Goal: Check status: Check status

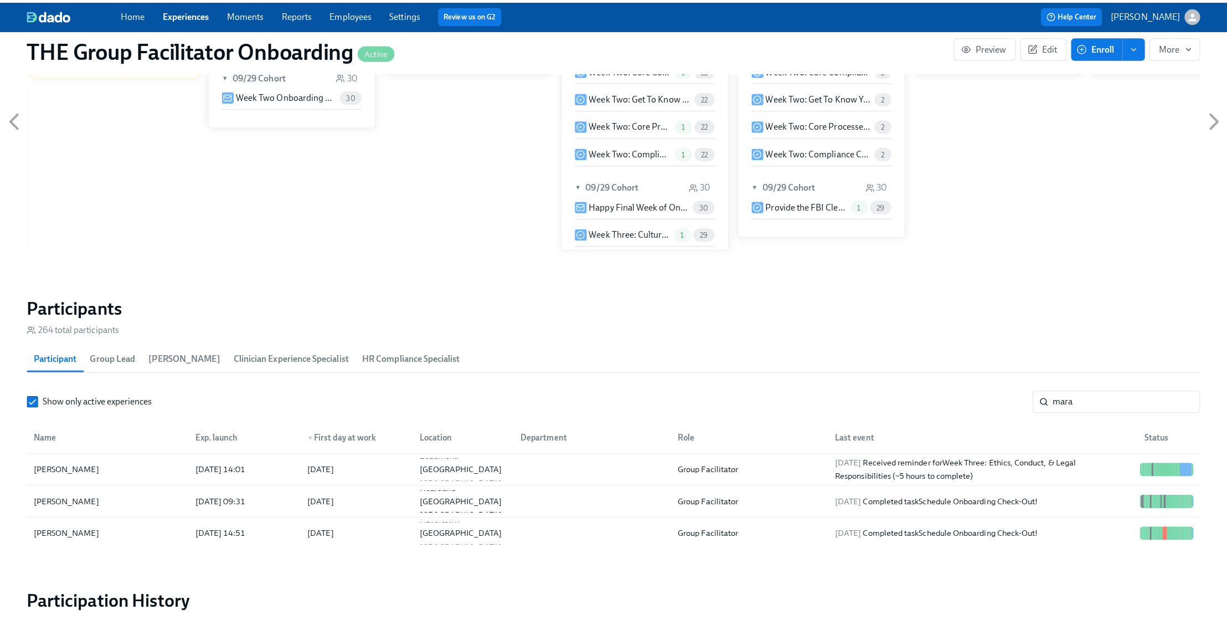
scroll to position [720, 0]
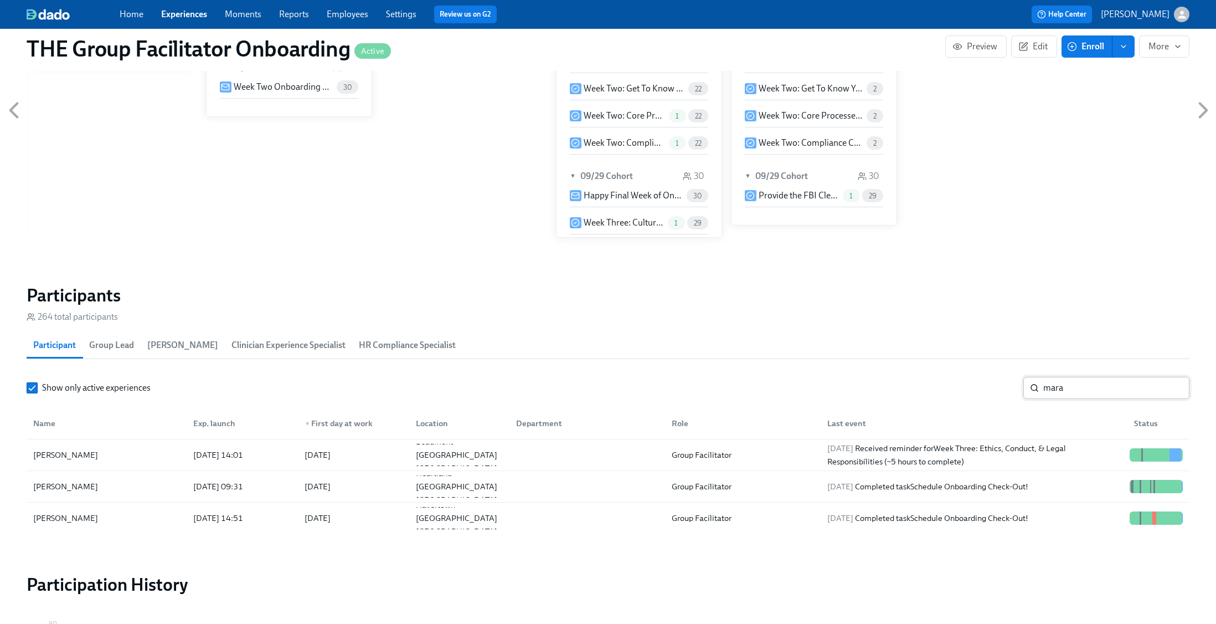
click at [1097, 387] on input "mara" at bounding box center [1116, 388] width 146 height 22
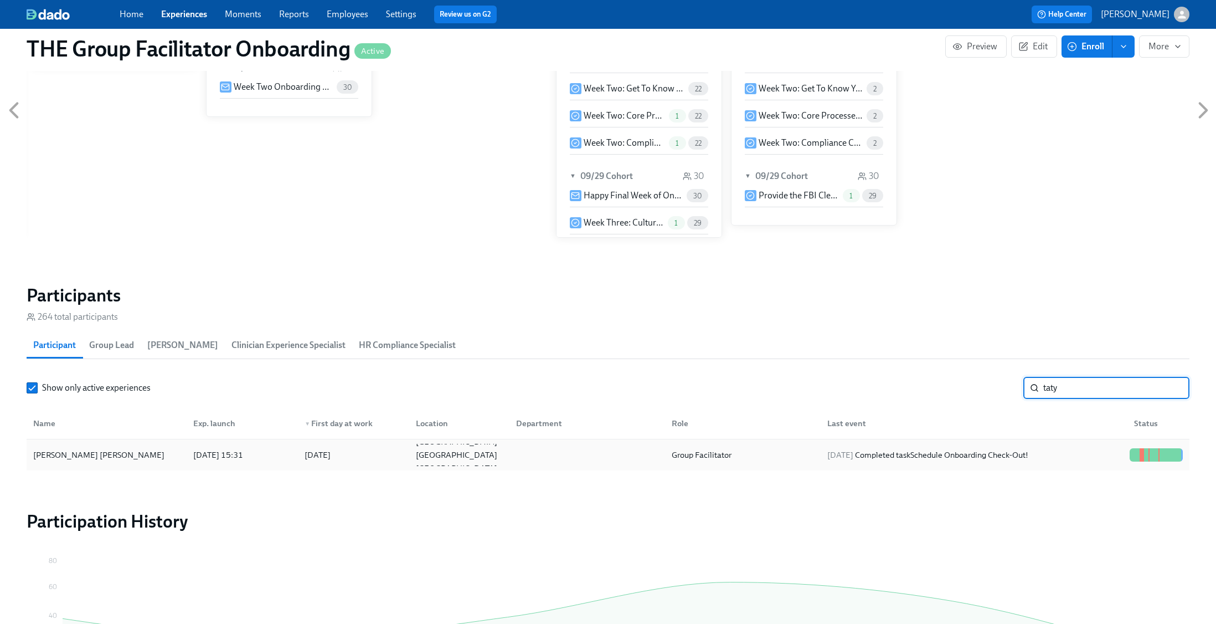
type input "taty"
click at [1088, 454] on div "2025/10/03 Completed task Schedule Onboarding Check-Out!" at bounding box center [972, 455] width 307 height 22
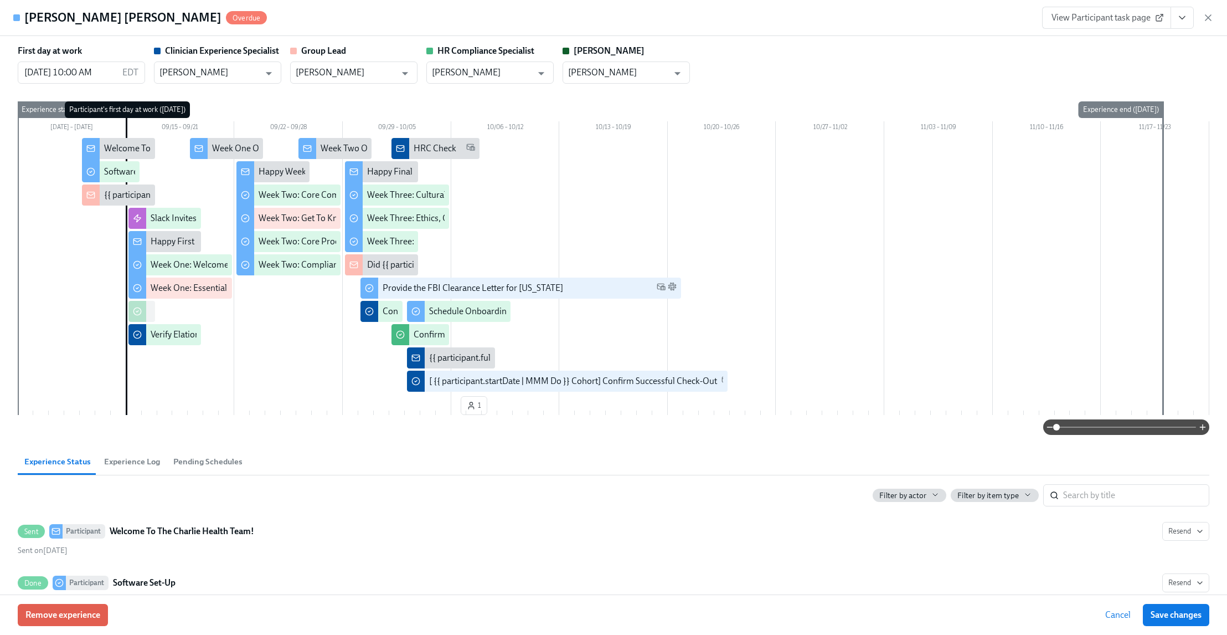
click at [1174, 24] on button "View task page" at bounding box center [1182, 18] width 23 height 22
click at [1151, 43] on link "View Clinician Experience Specialist task page" at bounding box center [1117, 43] width 171 height 12
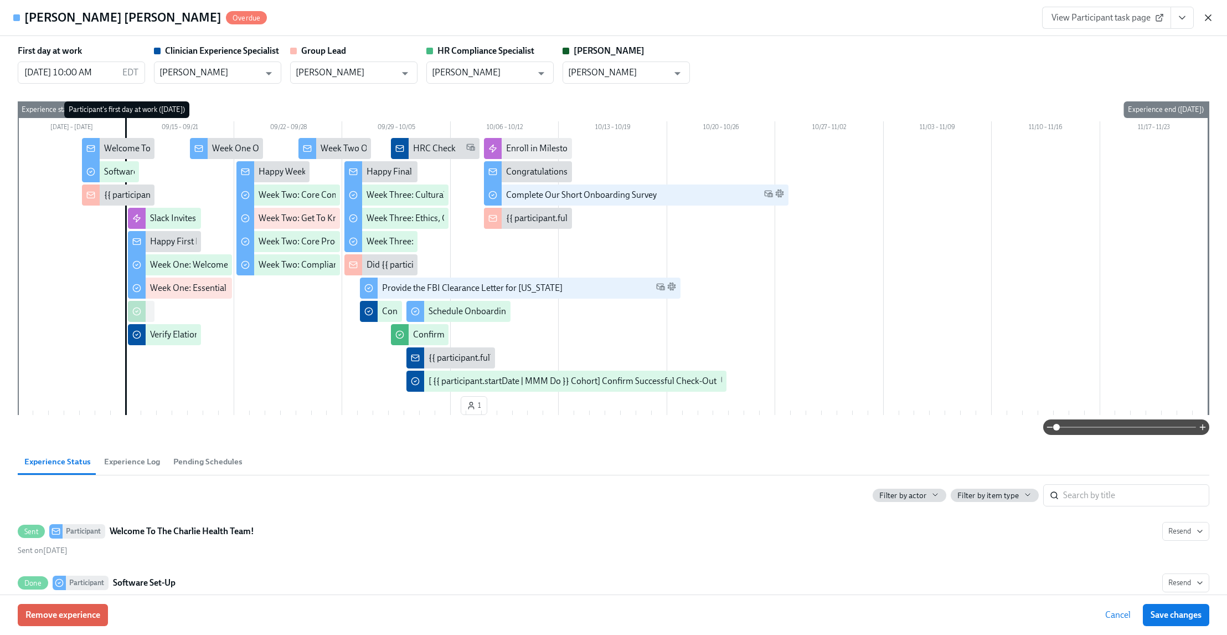
click at [1208, 17] on icon "button" at bounding box center [1209, 18] width 6 height 6
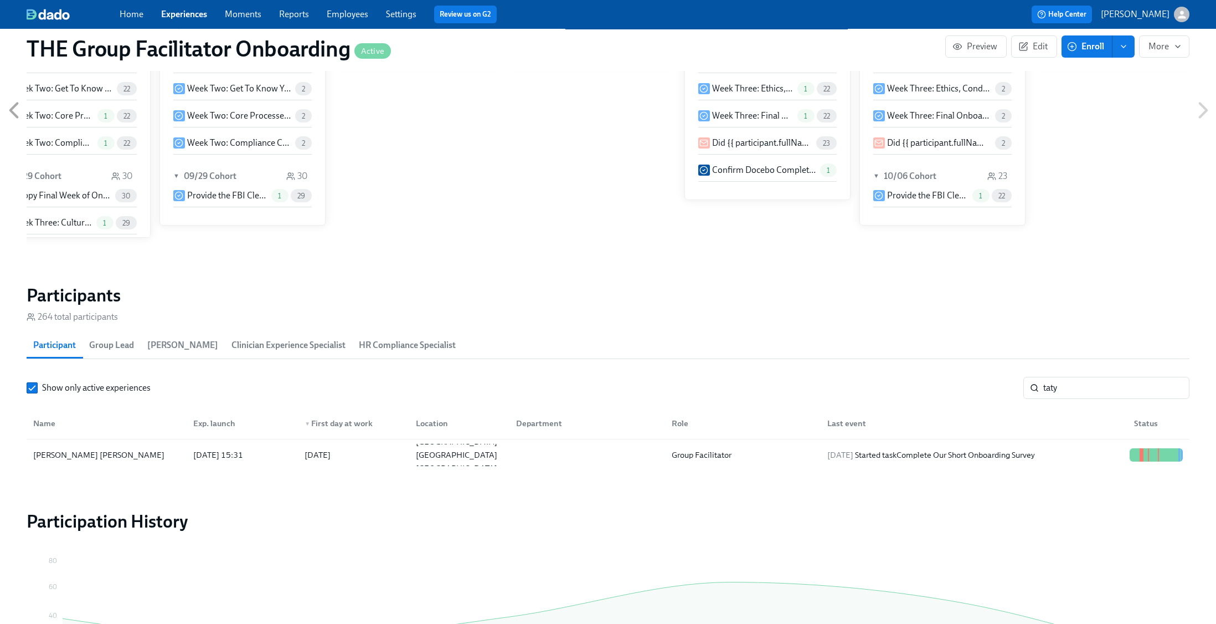
scroll to position [0, 15453]
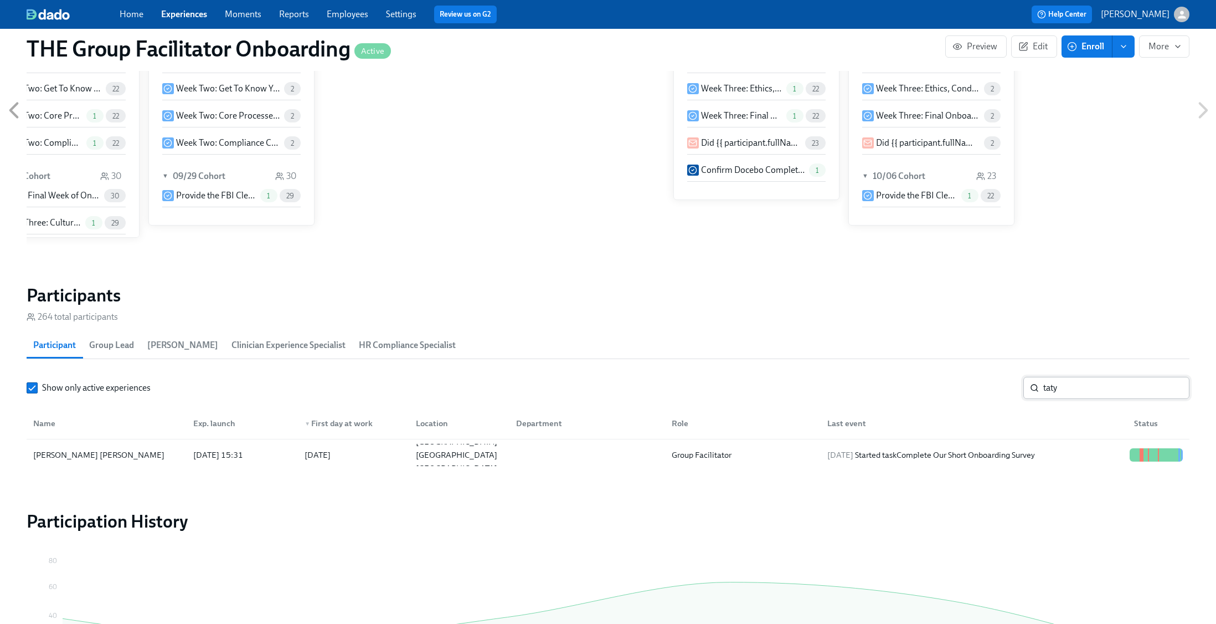
click at [1172, 385] on input "taty" at bounding box center [1116, 388] width 146 height 22
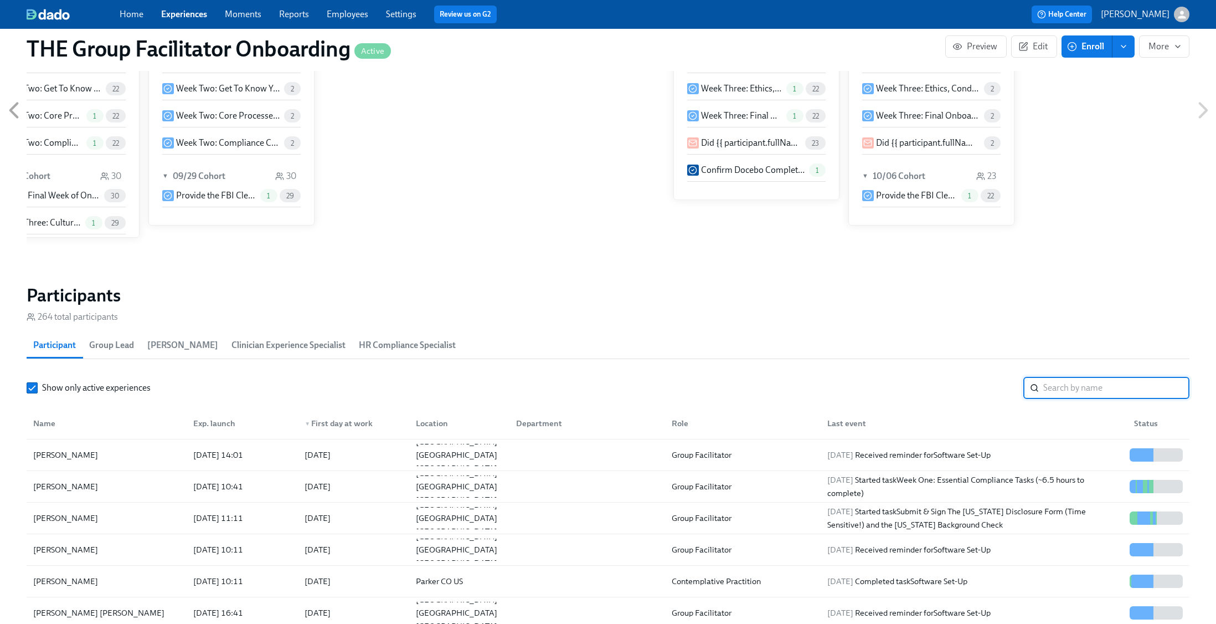
click at [1092, 388] on input "search" at bounding box center [1116, 388] width 146 height 22
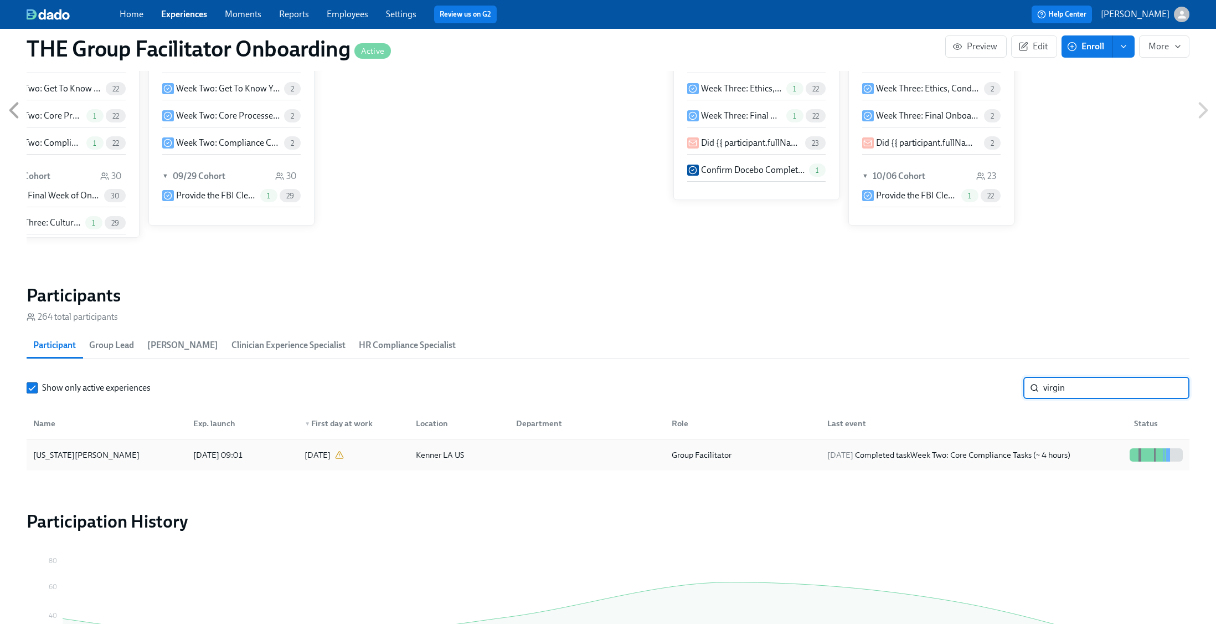
type input "virgin"
click at [1075, 450] on div "2025/10/07 Completed task Week Two: Core Compliance Tasks (~ 4 hours)" at bounding box center [949, 454] width 252 height 13
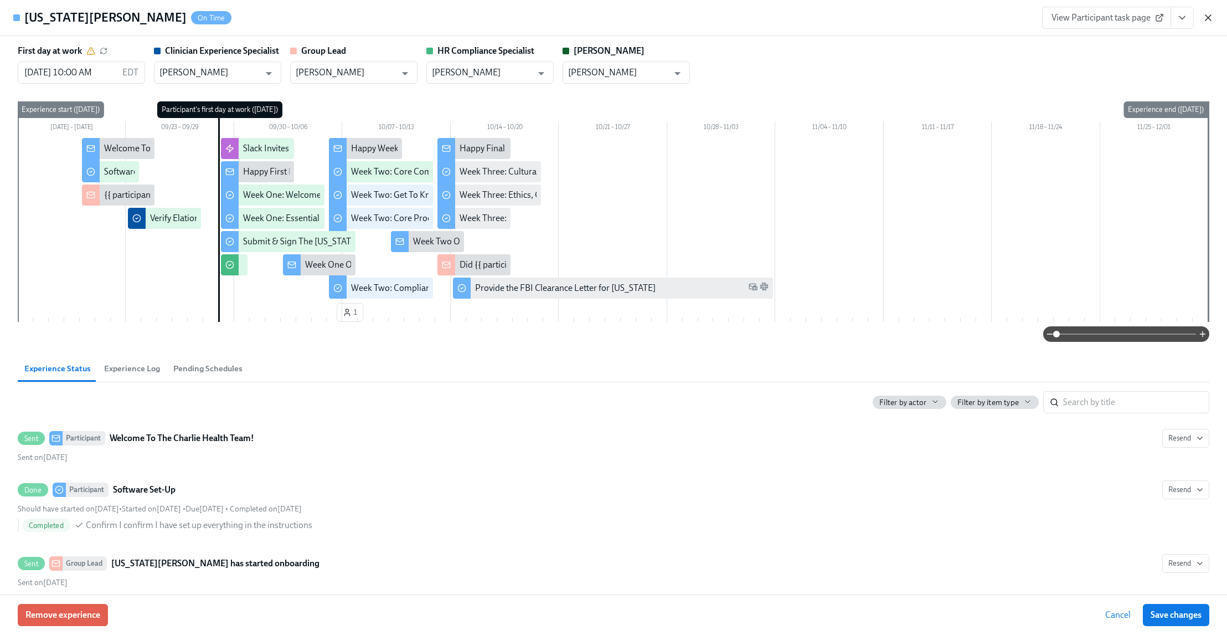
click at [1208, 22] on icon "button" at bounding box center [1208, 17] width 11 height 11
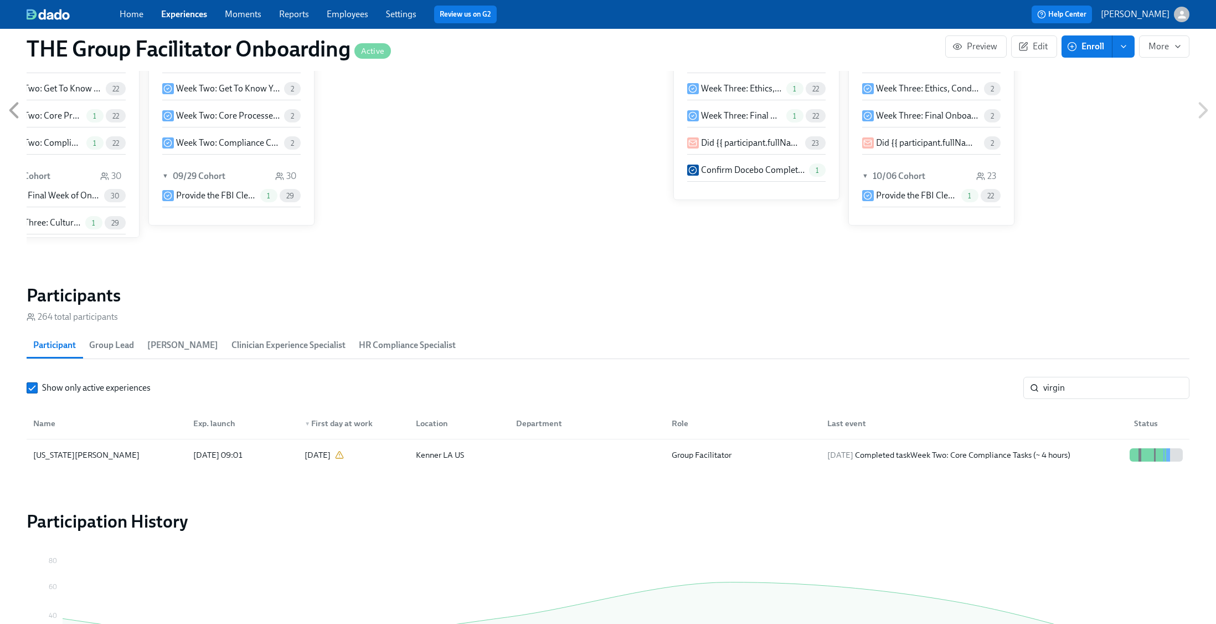
scroll to position [0, 15442]
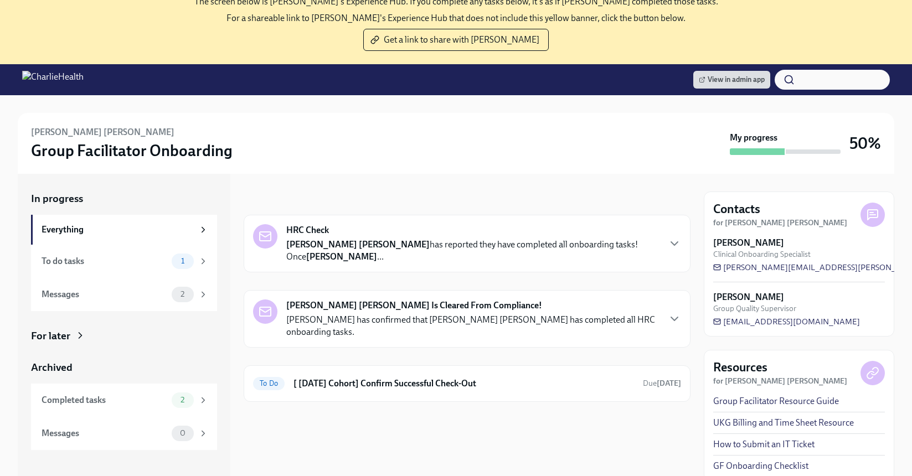
scroll to position [125, 0]
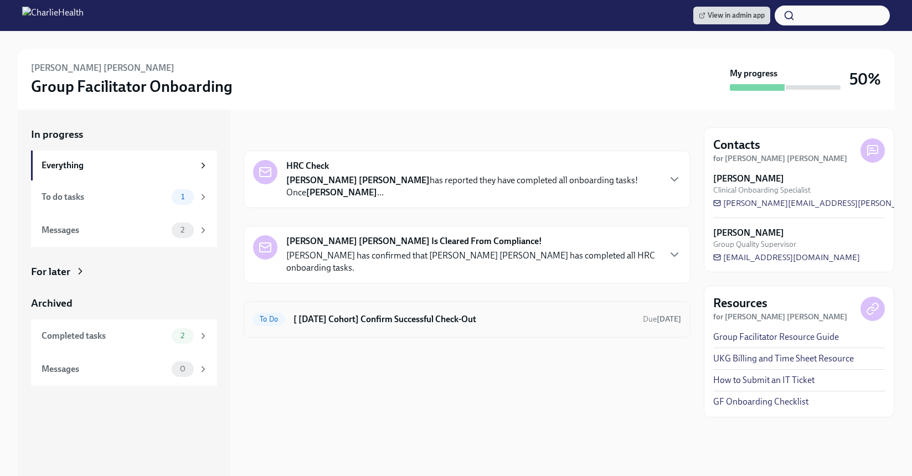
click at [459, 315] on h6 "[ [DATE] Cohort] Confirm Successful Check-Out" at bounding box center [464, 319] width 341 height 12
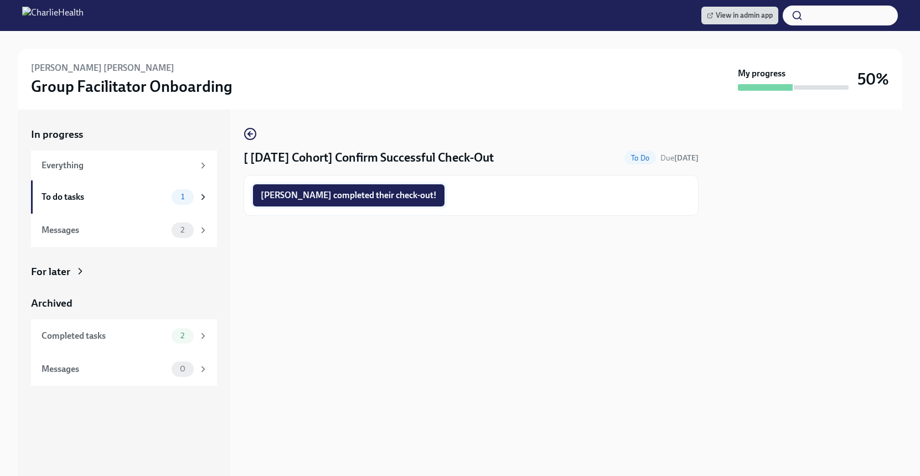
click at [356, 201] on span "[PERSON_NAME] completed their check-out!" at bounding box center [349, 195] width 176 height 11
